Goal: Task Accomplishment & Management: Manage account settings

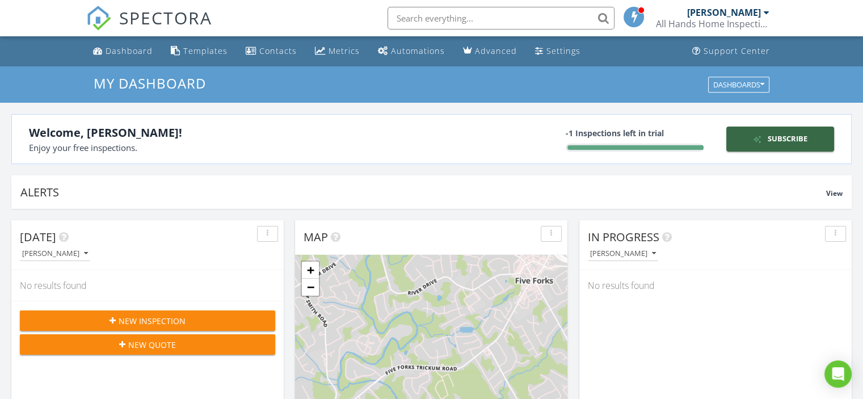
click at [637, 20] on span at bounding box center [634, 16] width 11 height 10
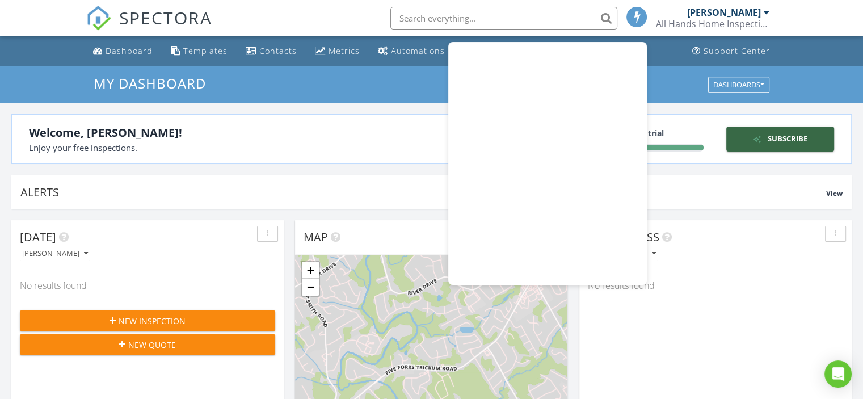
click at [802, 26] on nav "SPECTORA Jim Burger All Hands Home Inspections, LLC Role: Inspector Change Role…" at bounding box center [431, 18] width 863 height 36
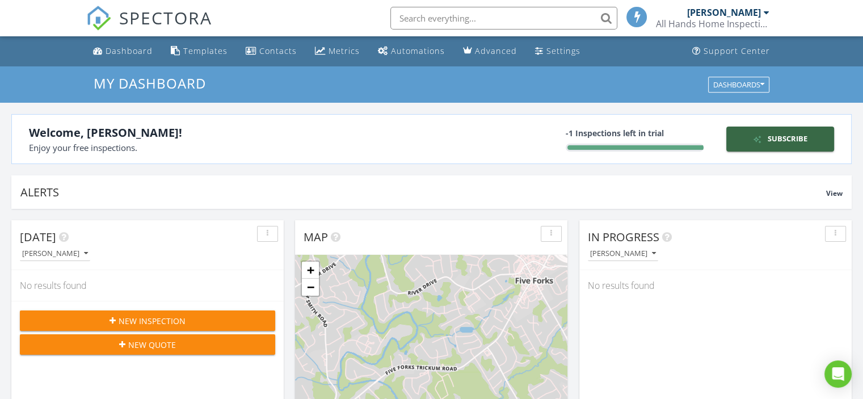
click at [769, 14] on div at bounding box center [767, 12] width 6 height 9
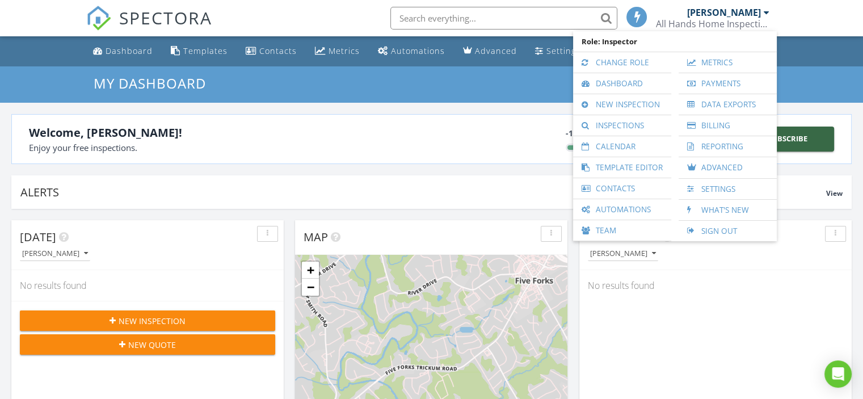
click at [793, 20] on nav "SPECTORA Jim Burger All Hands Home Inspections, LLC Role: Inspector Change Role…" at bounding box center [431, 18] width 863 height 36
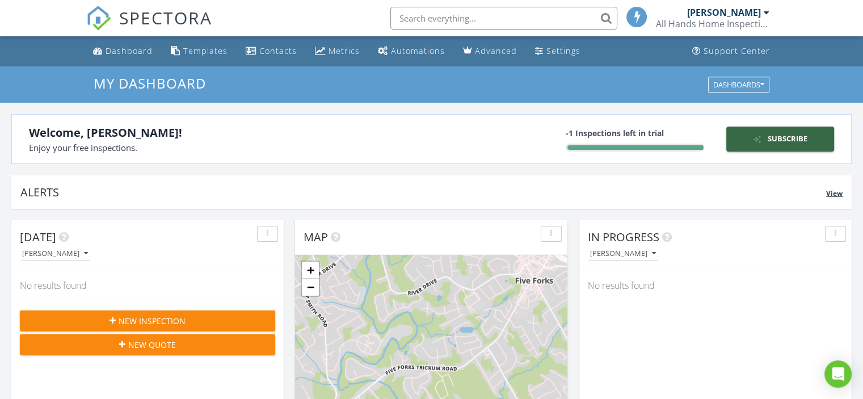
click at [835, 192] on span "View" at bounding box center [834, 193] width 16 height 10
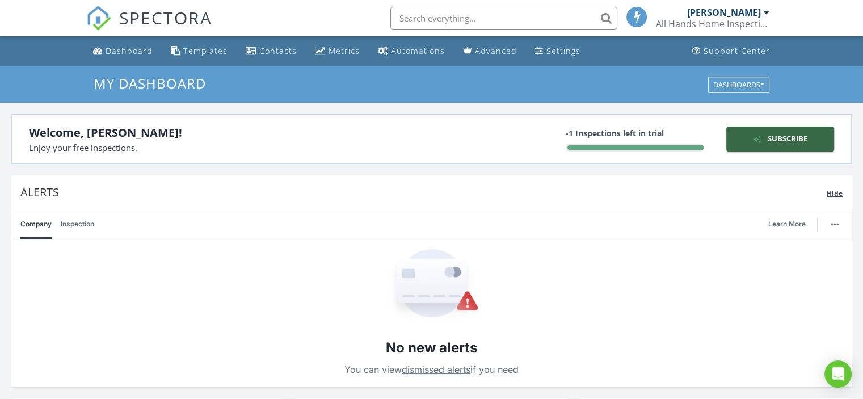
click at [833, 195] on span "Hide" at bounding box center [835, 193] width 16 height 10
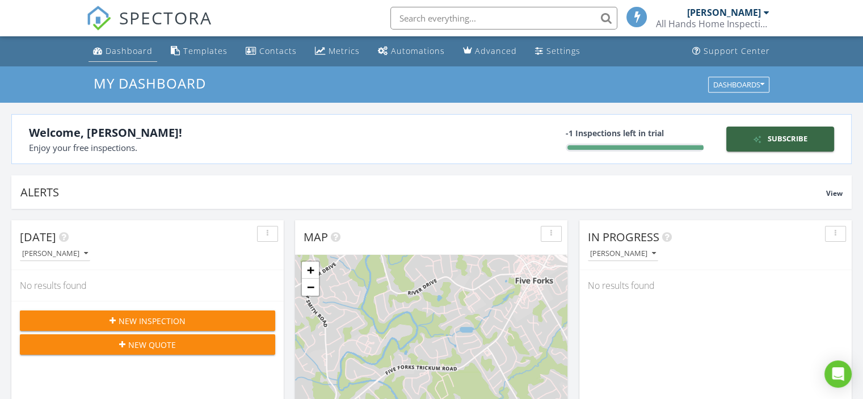
click at [128, 54] on div "Dashboard" at bounding box center [129, 50] width 47 height 11
click at [756, 85] on div "Dashboards" at bounding box center [738, 85] width 51 height 8
click at [403, 17] on input "text" at bounding box center [503, 18] width 227 height 23
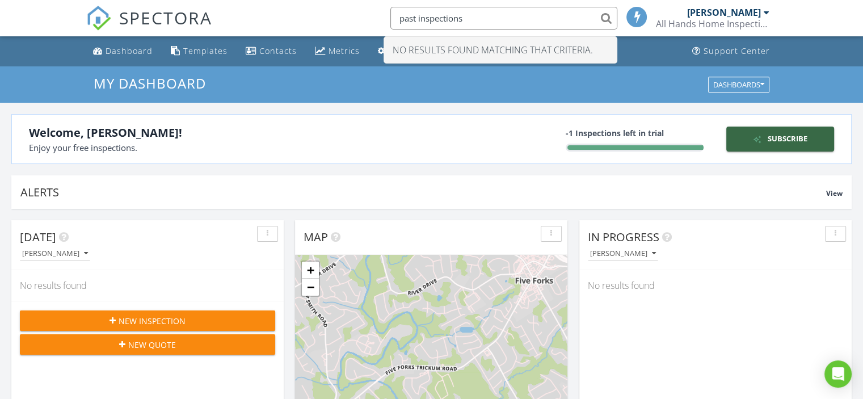
click at [608, 15] on input "past inspections" at bounding box center [503, 18] width 227 height 23
drag, startPoint x: 477, startPoint y: 22, endPoint x: 377, endPoint y: 9, distance: 100.1
click at [379, 10] on li "past inspections No results found matching that criteria." at bounding box center [500, 18] width 243 height 36
click at [606, 19] on input "history" at bounding box center [503, 18] width 227 height 23
type input "history"
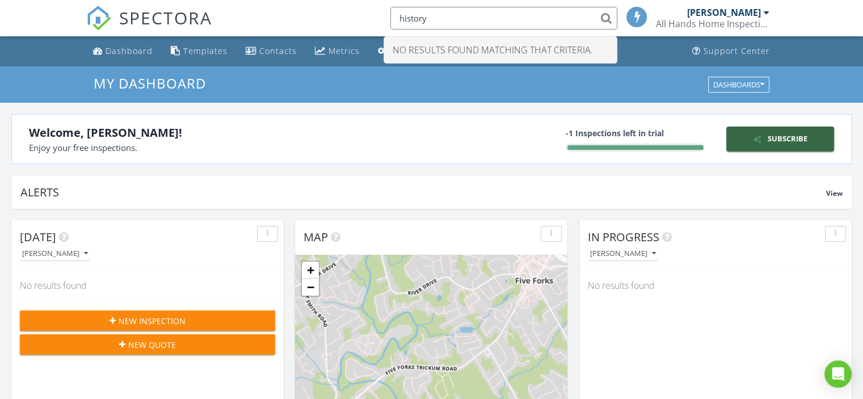
click at [764, 12] on div at bounding box center [767, 12] width 6 height 9
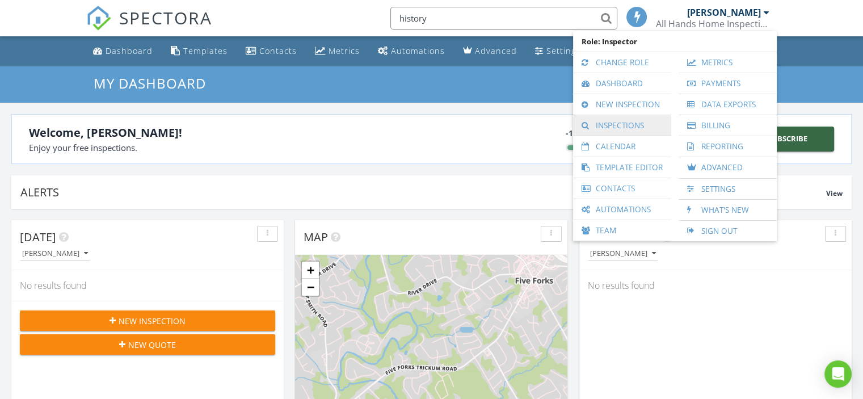
click at [619, 123] on link "Inspections" at bounding box center [622, 125] width 87 height 20
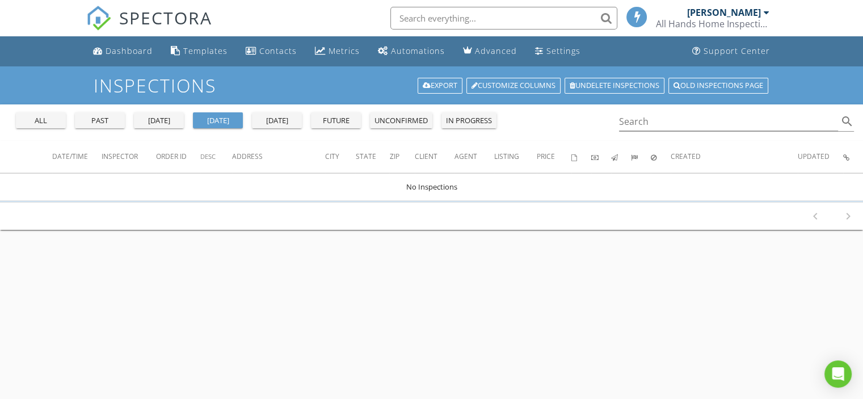
click at [28, 120] on div "all" at bounding box center [40, 120] width 41 height 11
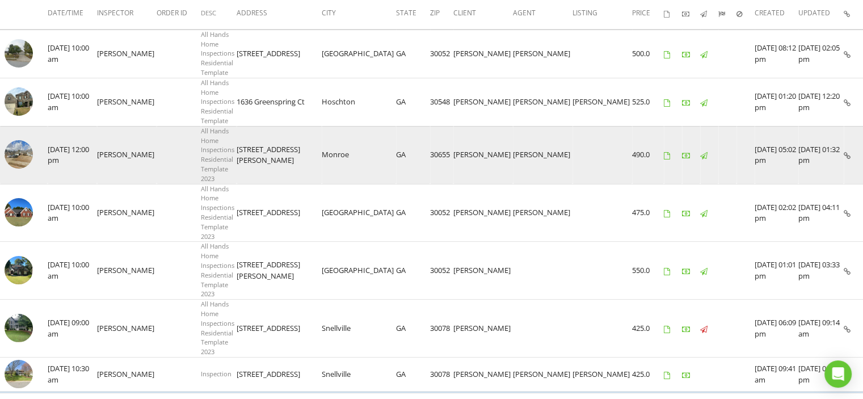
scroll to position [151, 0]
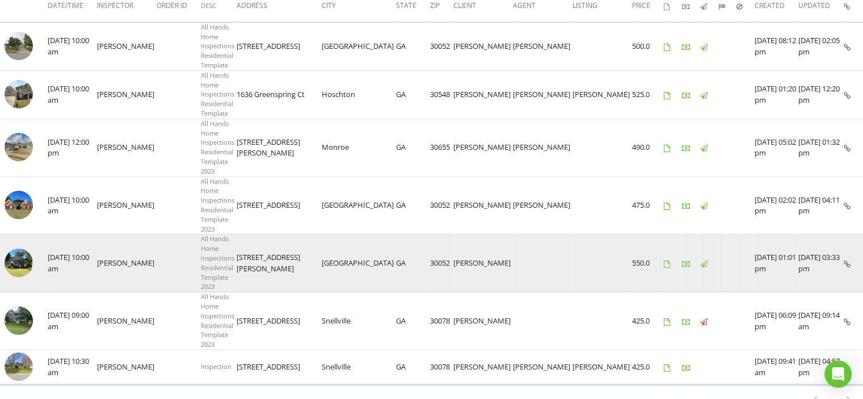
click at [797, 247] on td "[DATE] 01:01 pm" at bounding box center [777, 263] width 44 height 58
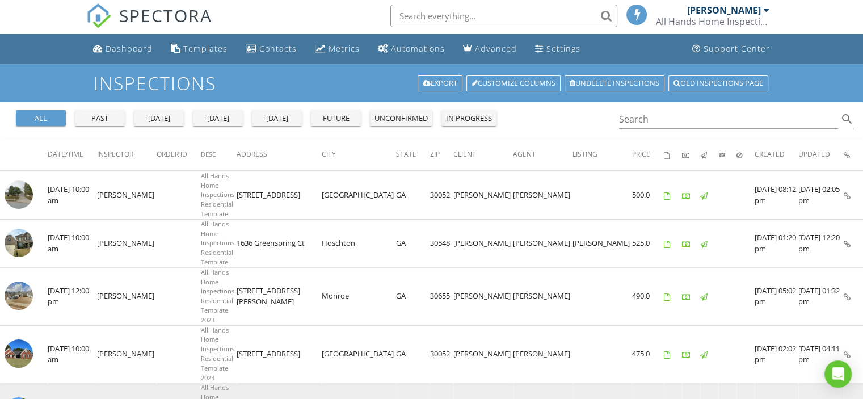
scroll to position [0, 0]
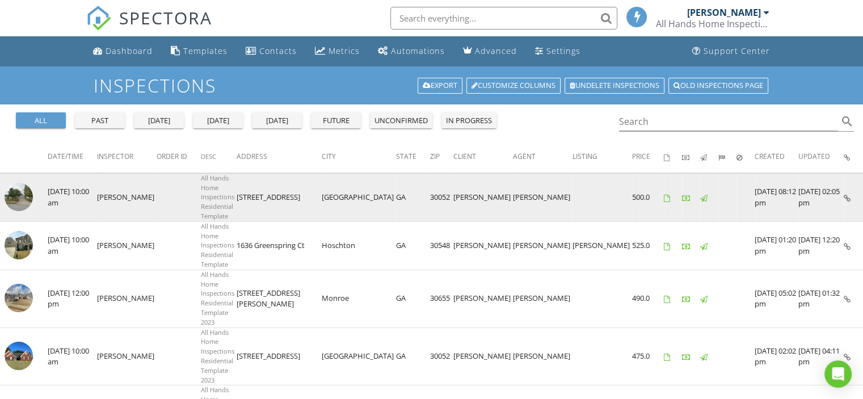
click at [127, 190] on td "[PERSON_NAME]" at bounding box center [127, 197] width 60 height 48
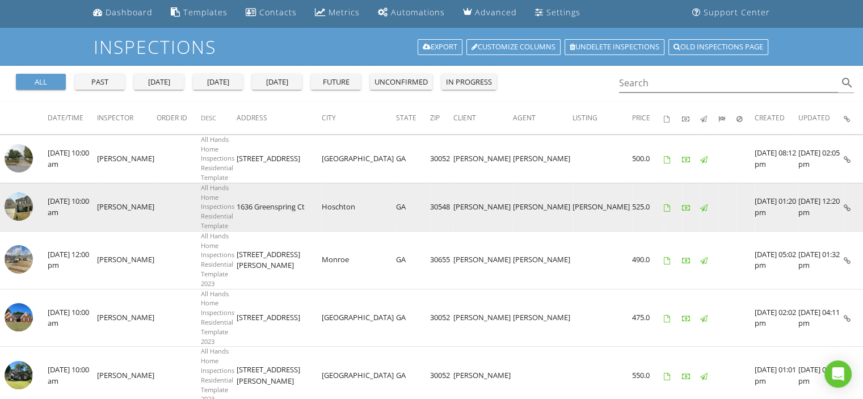
scroll to position [31, 0]
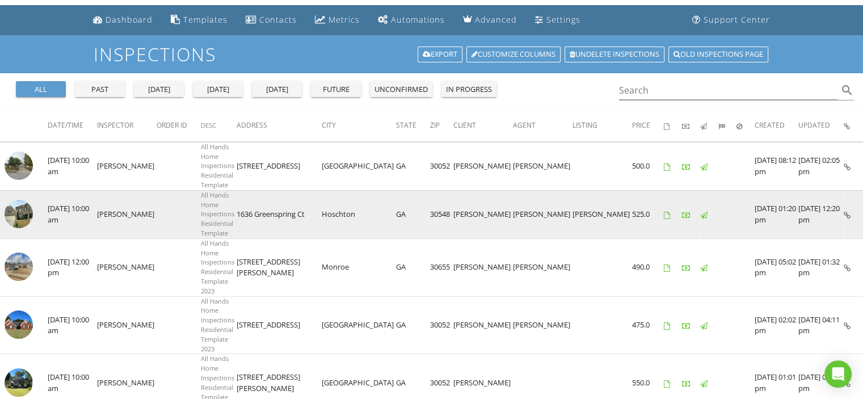
click at [844, 213] on icon at bounding box center [847, 215] width 7 height 7
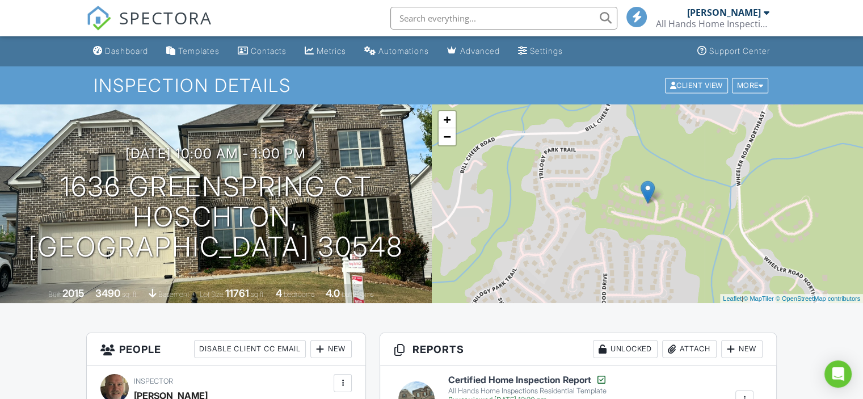
click at [765, 15] on div at bounding box center [767, 12] width 6 height 9
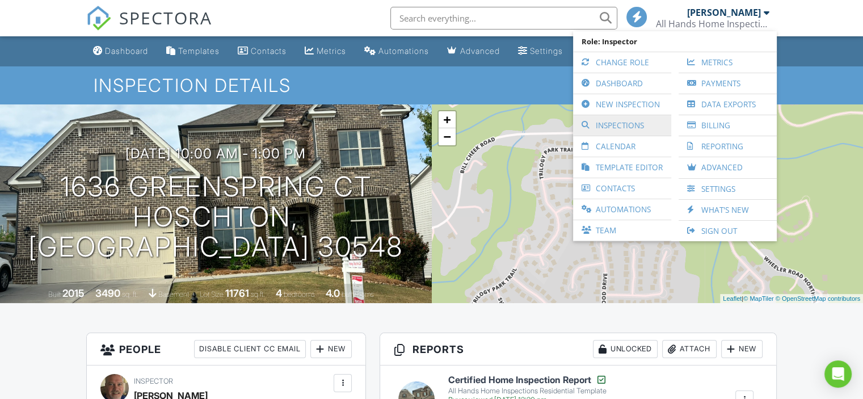
click at [620, 121] on link "Inspections" at bounding box center [622, 125] width 87 height 20
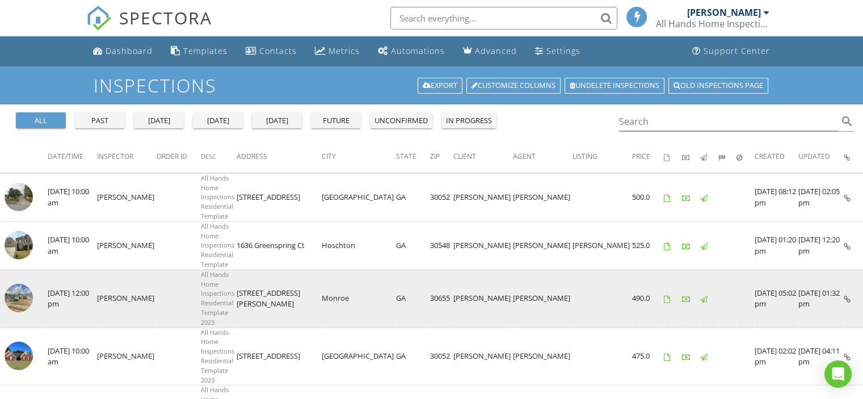
scroll to position [151, 0]
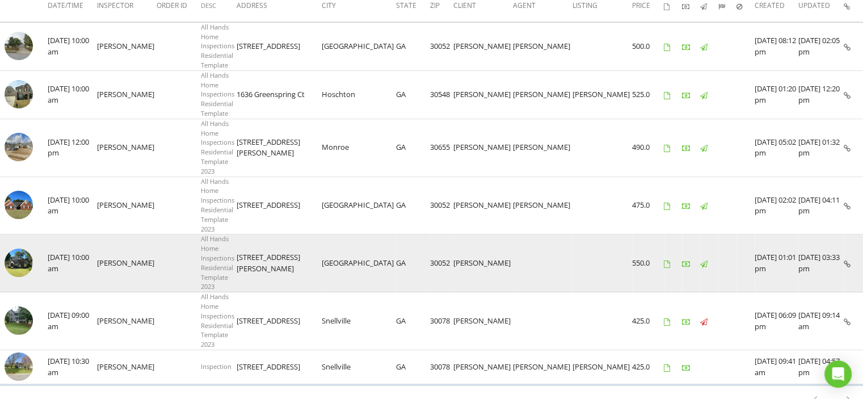
click at [847, 260] on icon at bounding box center [847, 263] width 7 height 7
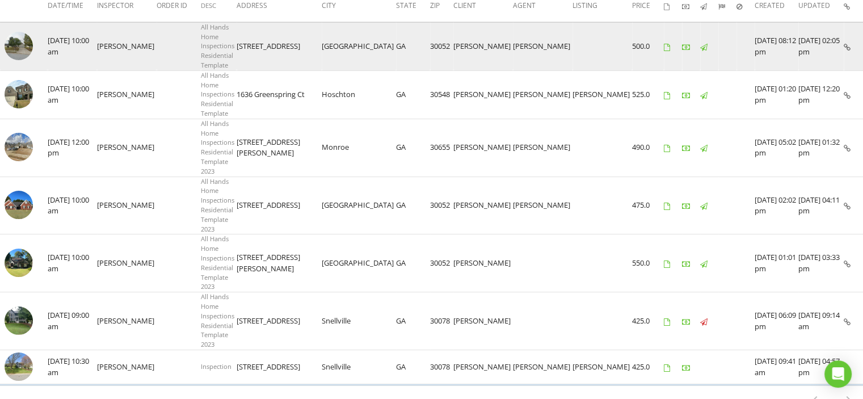
click at [844, 46] on icon at bounding box center [847, 47] width 7 height 7
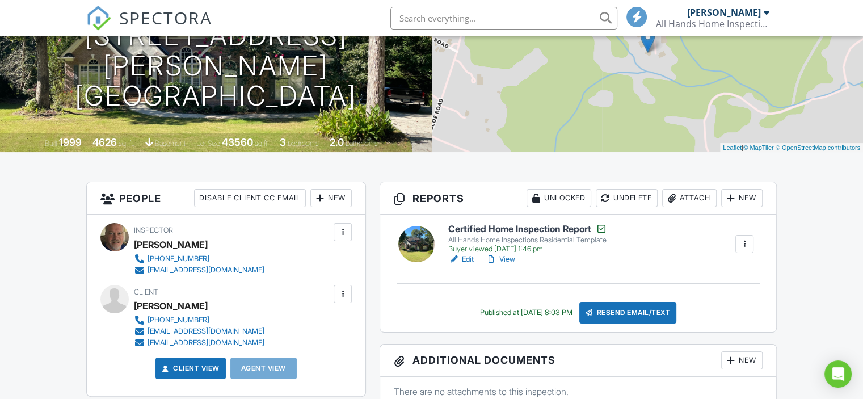
click at [512, 261] on link "View" at bounding box center [500, 259] width 30 height 11
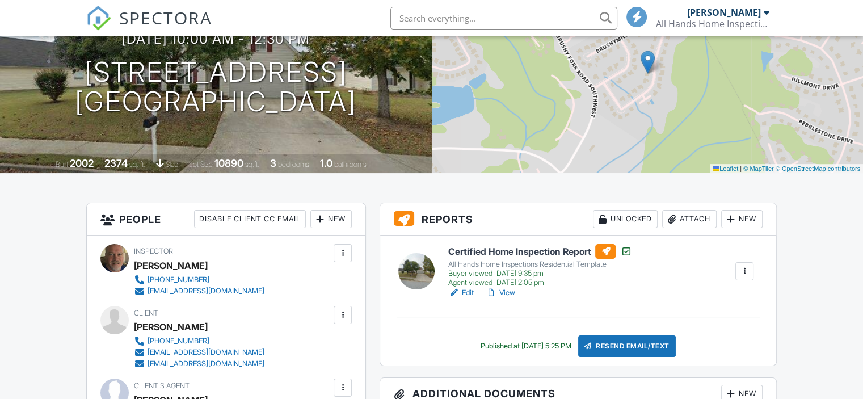
scroll to position [302, 0]
